Goal: Information Seeking & Learning: Learn about a topic

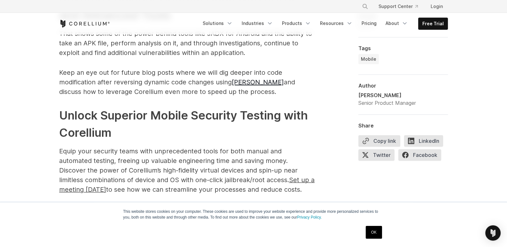
scroll to position [3219, 0]
click at [379, 231] on link "OK" at bounding box center [374, 232] width 16 height 13
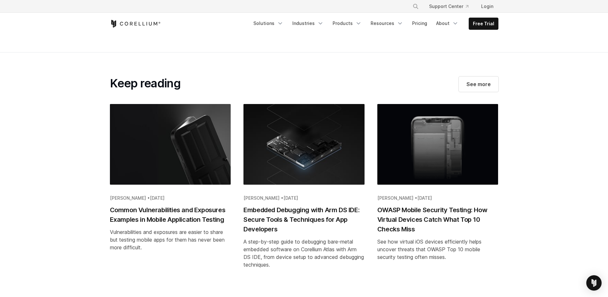
scroll to position [3424, 0]
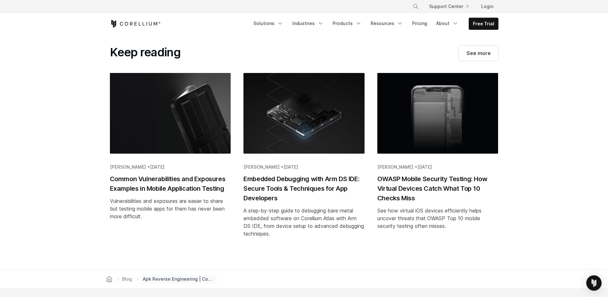
drag, startPoint x: 546, startPoint y: 96, endPoint x: 546, endPoint y: 101, distance: 4.8
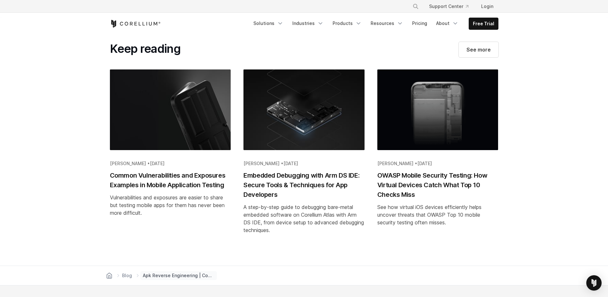
drag, startPoint x: 545, startPoint y: 97, endPoint x: 544, endPoint y: 91, distance: 5.8
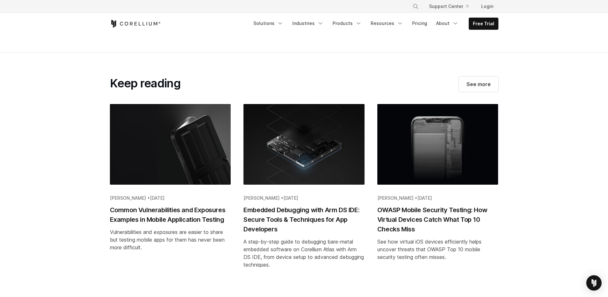
click at [507, 92] on section "Keep reading See more [PERSON_NAME] • [DATE] Common Vulnerabilities and Exposur…" at bounding box center [304, 176] width 608 height 248
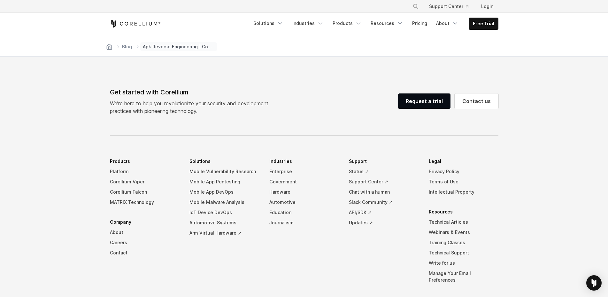
drag, startPoint x: 543, startPoint y: 112, endPoint x: 547, endPoint y: 129, distance: 17.8
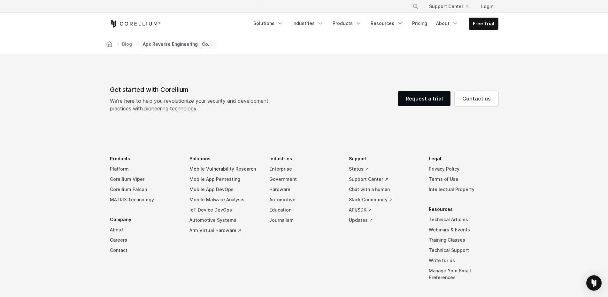
drag, startPoint x: 528, startPoint y: 172, endPoint x: 534, endPoint y: 149, distance: 23.4
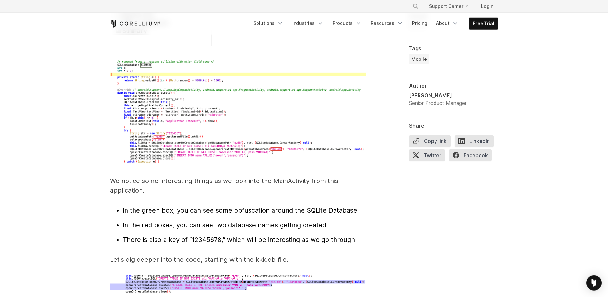
drag, startPoint x: 522, startPoint y: 201, endPoint x: 529, endPoint y: 115, distance: 86.3
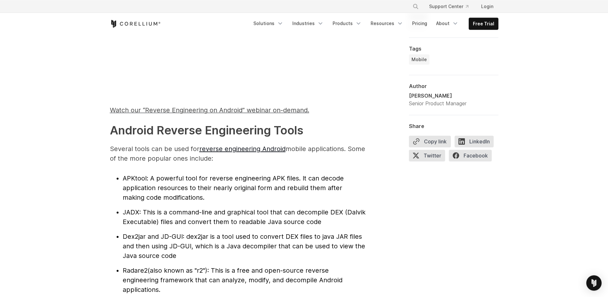
scroll to position [621, 0]
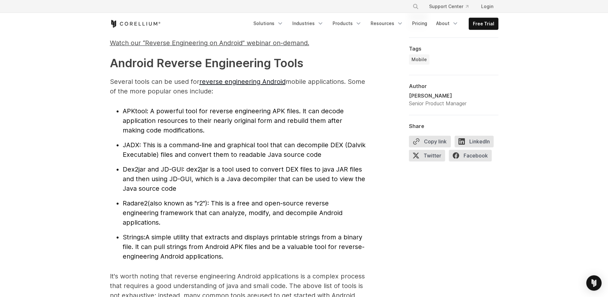
drag, startPoint x: 360, startPoint y: 99, endPoint x: 360, endPoint y: 104, distance: 4.2
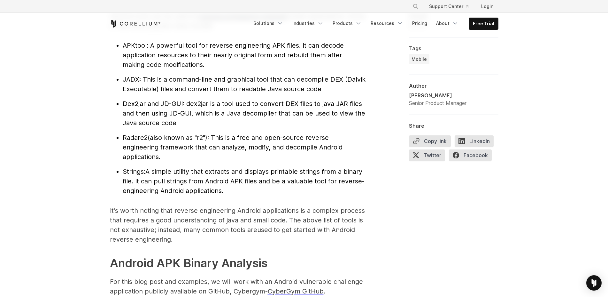
drag, startPoint x: 345, startPoint y: 145, endPoint x: 341, endPoint y: 150, distance: 6.1
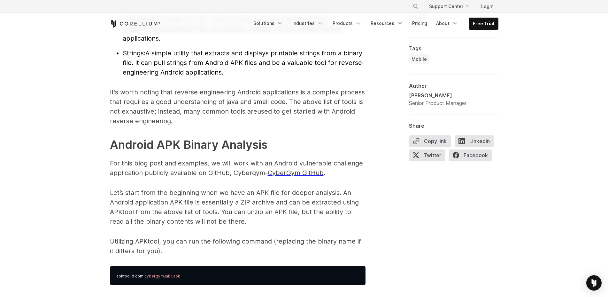
drag, startPoint x: 315, startPoint y: 118, endPoint x: 315, endPoint y: 123, distance: 4.8
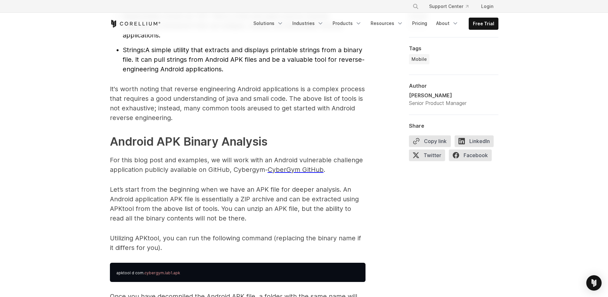
click at [281, 97] on p "It's worth noting that reverse engineering Android applications is a complex pr…" at bounding box center [238, 103] width 256 height 38
click at [307, 96] on p "It's worth noting that reverse engineering Android applications is a complex pr…" at bounding box center [238, 103] width 256 height 38
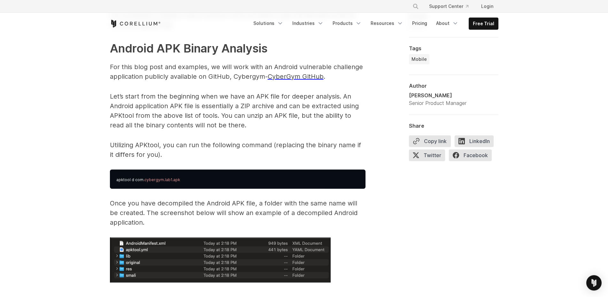
drag, startPoint x: 375, startPoint y: 85, endPoint x: 376, endPoint y: 91, distance: 6.1
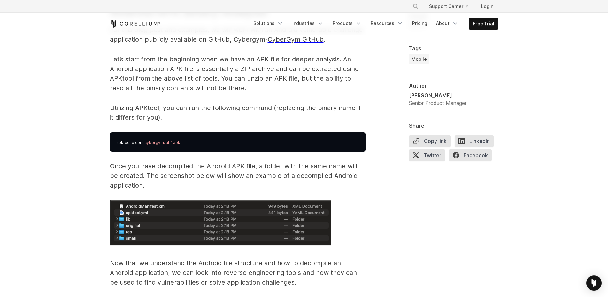
scroll to position [1001, 0]
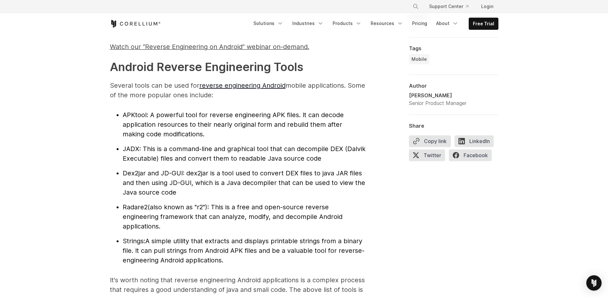
scroll to position [0, 0]
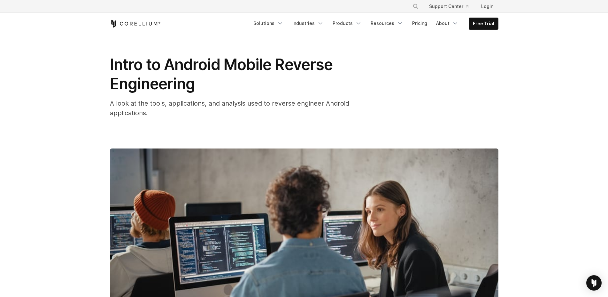
drag, startPoint x: 355, startPoint y: 232, endPoint x: 332, endPoint y: 144, distance: 90.9
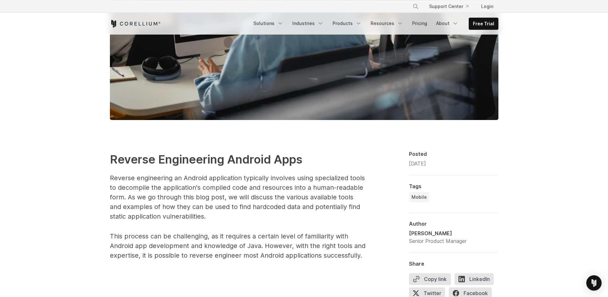
scroll to position [276, 0]
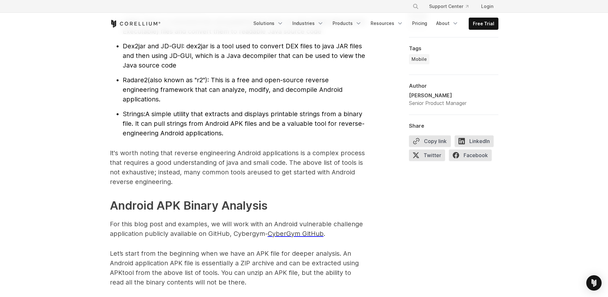
scroll to position [872, 0]
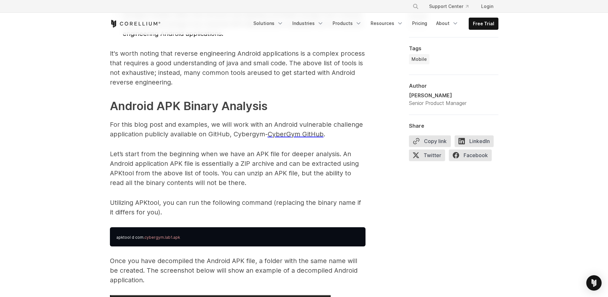
drag, startPoint x: 359, startPoint y: 184, endPoint x: 353, endPoint y: 181, distance: 7.0
click at [359, 184] on p "Let’s start from the beginning when we have an APK file for deeper analysis. An…" at bounding box center [238, 168] width 256 height 38
click at [347, 175] on p "Let’s start from the beginning when we have an APK file for deeper analysis. An…" at bounding box center [238, 168] width 256 height 38
drag, startPoint x: 209, startPoint y: 151, endPoint x: 210, endPoint y: 134, distance: 17.0
click at [210, 150] on p "Let’s start from the beginning when we have an APK file for deeper analysis. An…" at bounding box center [238, 168] width 256 height 38
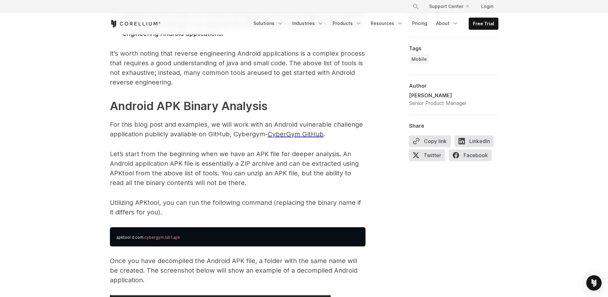
click at [210, 127] on p "For this blog post and examples, we will work with an Android vulnerable challe…" at bounding box center [238, 129] width 256 height 19
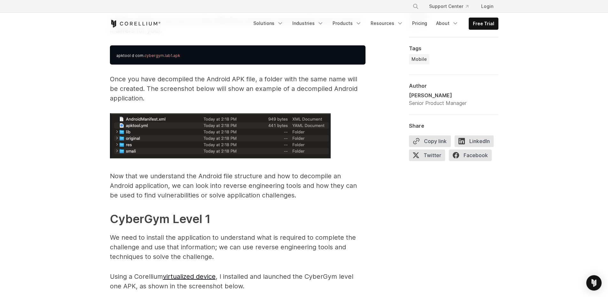
scroll to position [1053, 0]
click at [183, 87] on p "Once you have decompiled the Android APK file, a folder with the same name will…" at bounding box center [238, 88] width 256 height 29
click at [185, 79] on p "Once you have decompiled the Android APK file, a folder with the same name will…" at bounding box center [238, 88] width 256 height 29
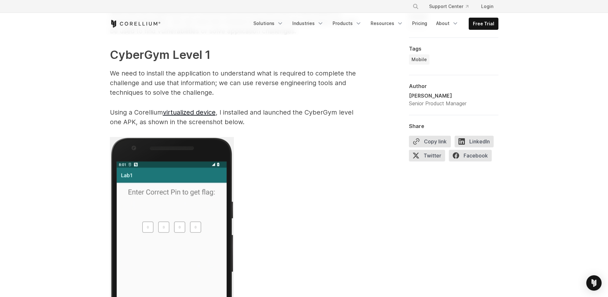
scroll to position [1226, 0]
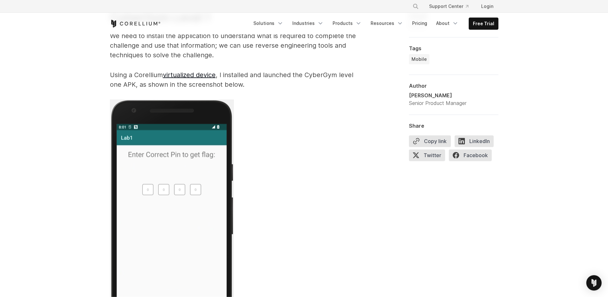
drag, startPoint x: 82, startPoint y: 71, endPoint x: 81, endPoint y: 76, distance: 5.1
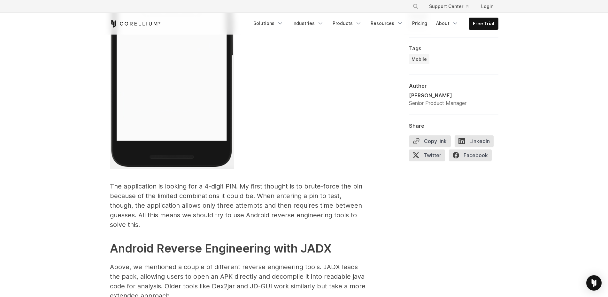
click at [332, 145] on p at bounding box center [238, 46] width 256 height 250
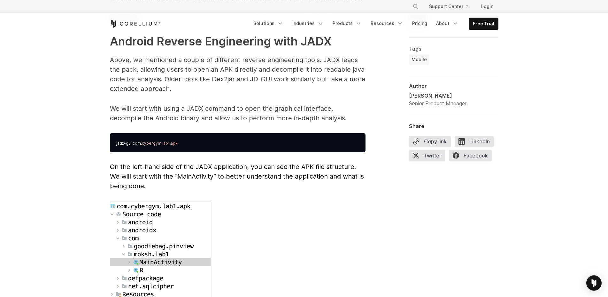
scroll to position [1640, 0]
click at [323, 103] on p "We will start with using a JADX command to open the graphical interface, decomp…" at bounding box center [238, 112] width 256 height 19
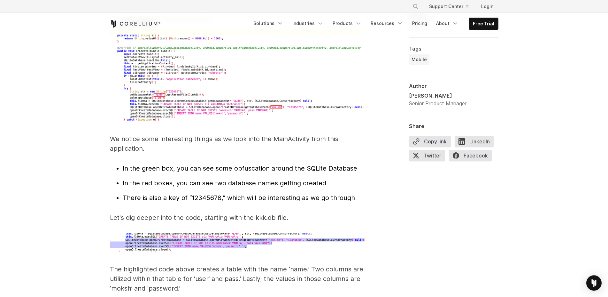
drag, startPoint x: 320, startPoint y: 83, endPoint x: 321, endPoint y: 109, distance: 25.9
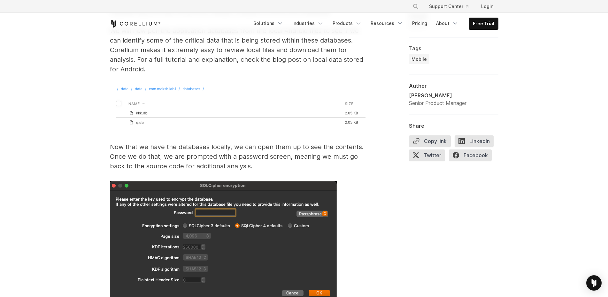
scroll to position [2393, 0]
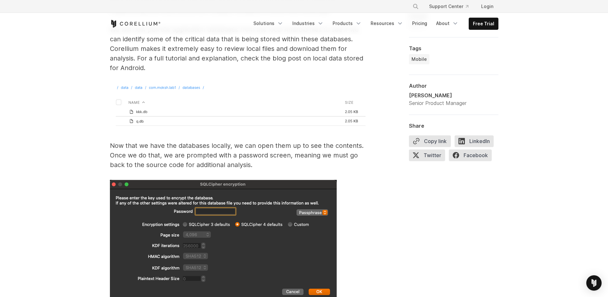
click at [365, 142] on p "Now that we have the databases locally, we can open them up to see the contents…" at bounding box center [238, 155] width 256 height 29
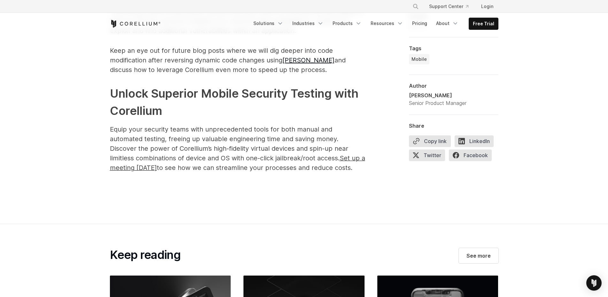
scroll to position [3196, 0]
